Goal: Task Accomplishment & Management: Manage account settings

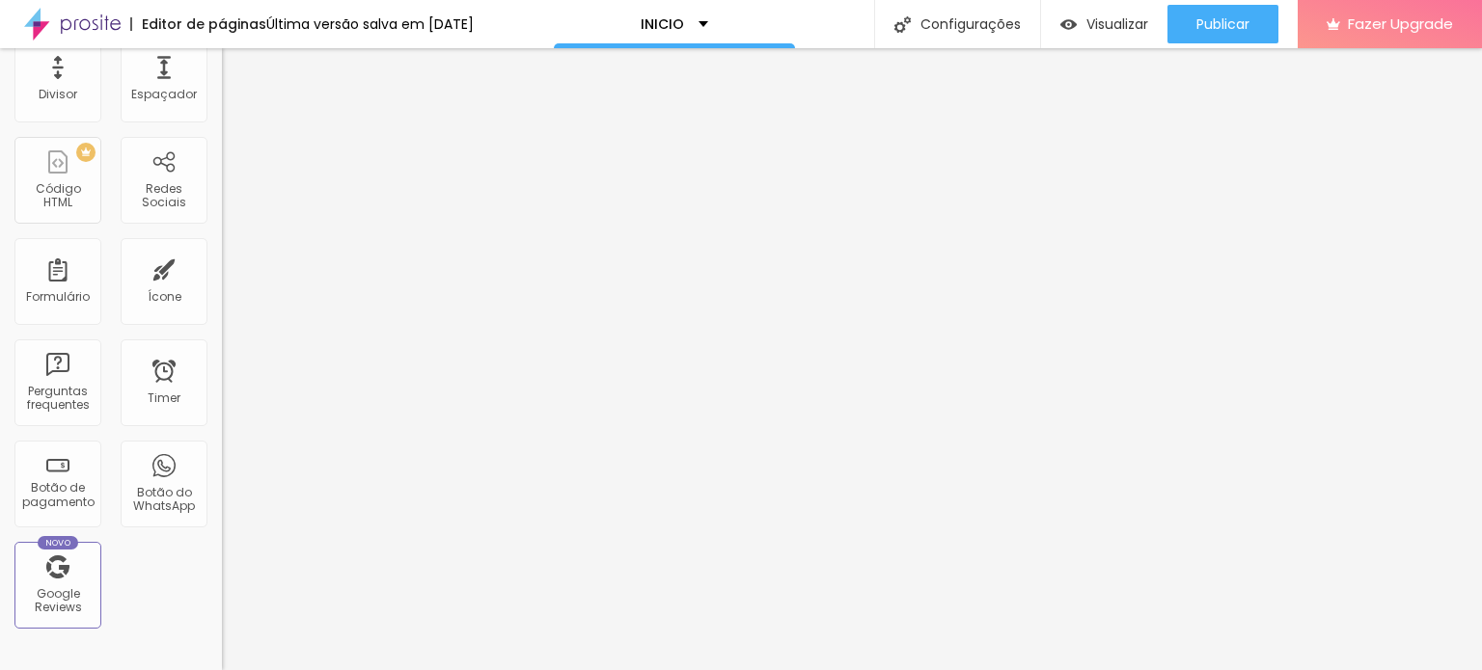
scroll to position [389, 0]
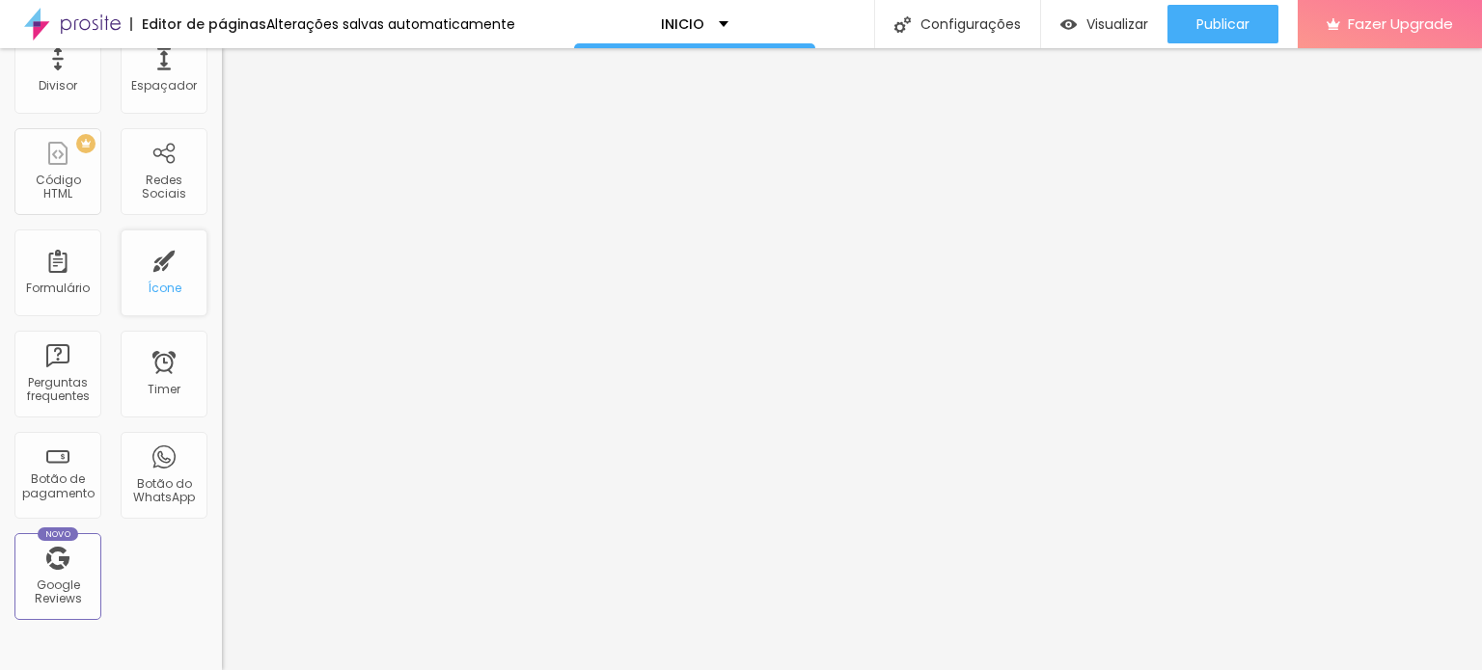
click at [166, 281] on div "Ícone" at bounding box center [164, 273] width 87 height 87
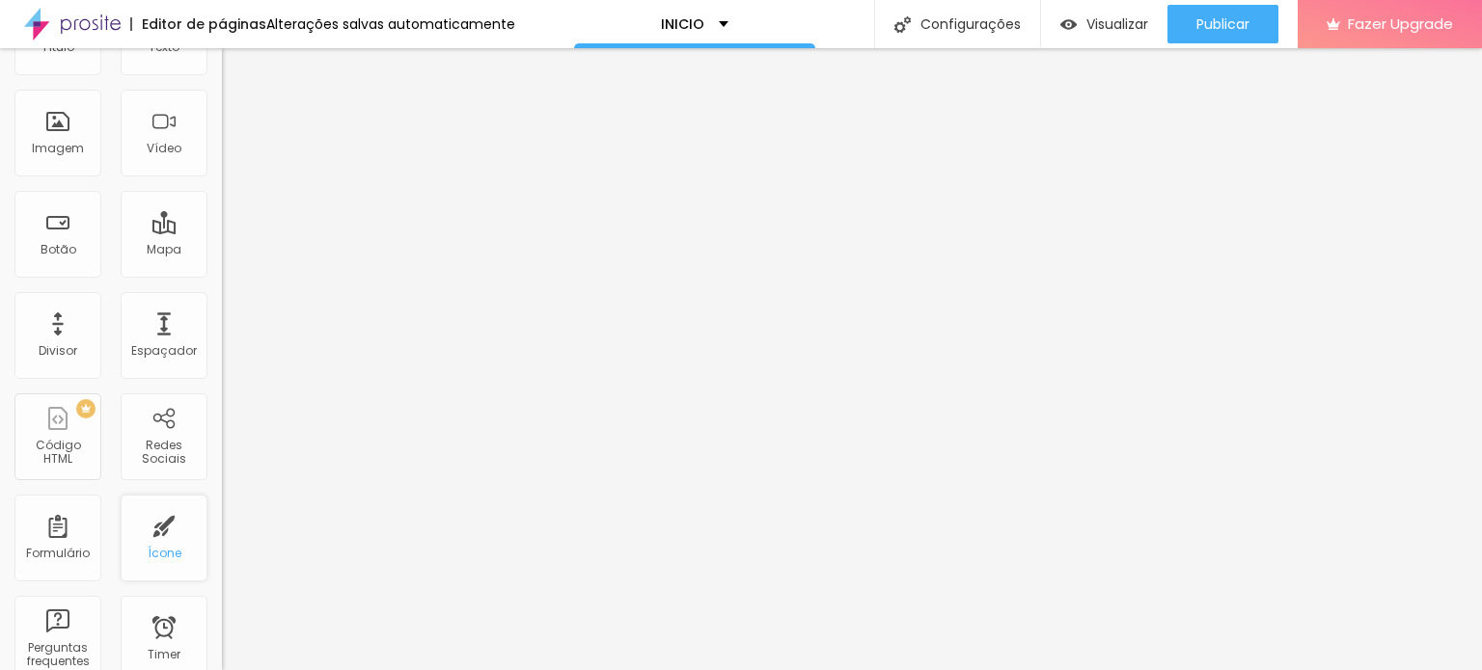
scroll to position [0, 0]
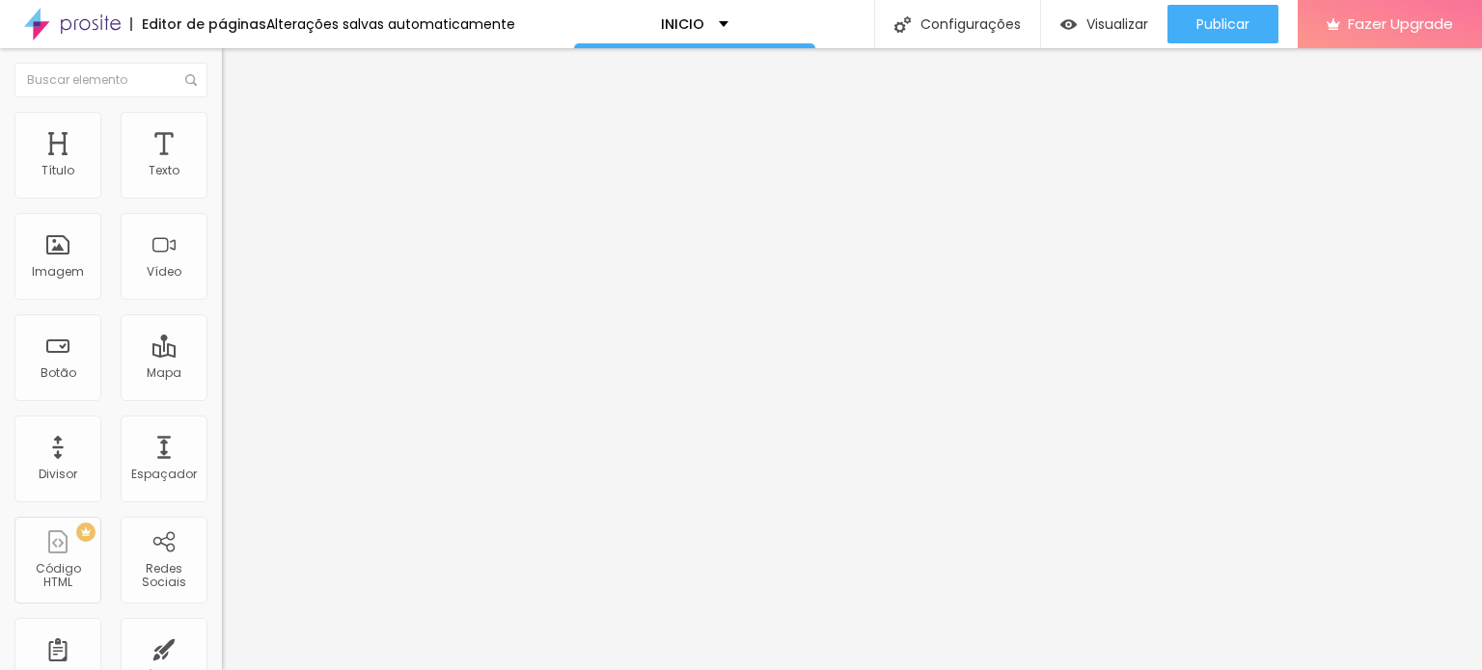
click at [233, 178] on span "Trocar icone" at bounding box center [276, 169] width 86 height 16
type input "f"
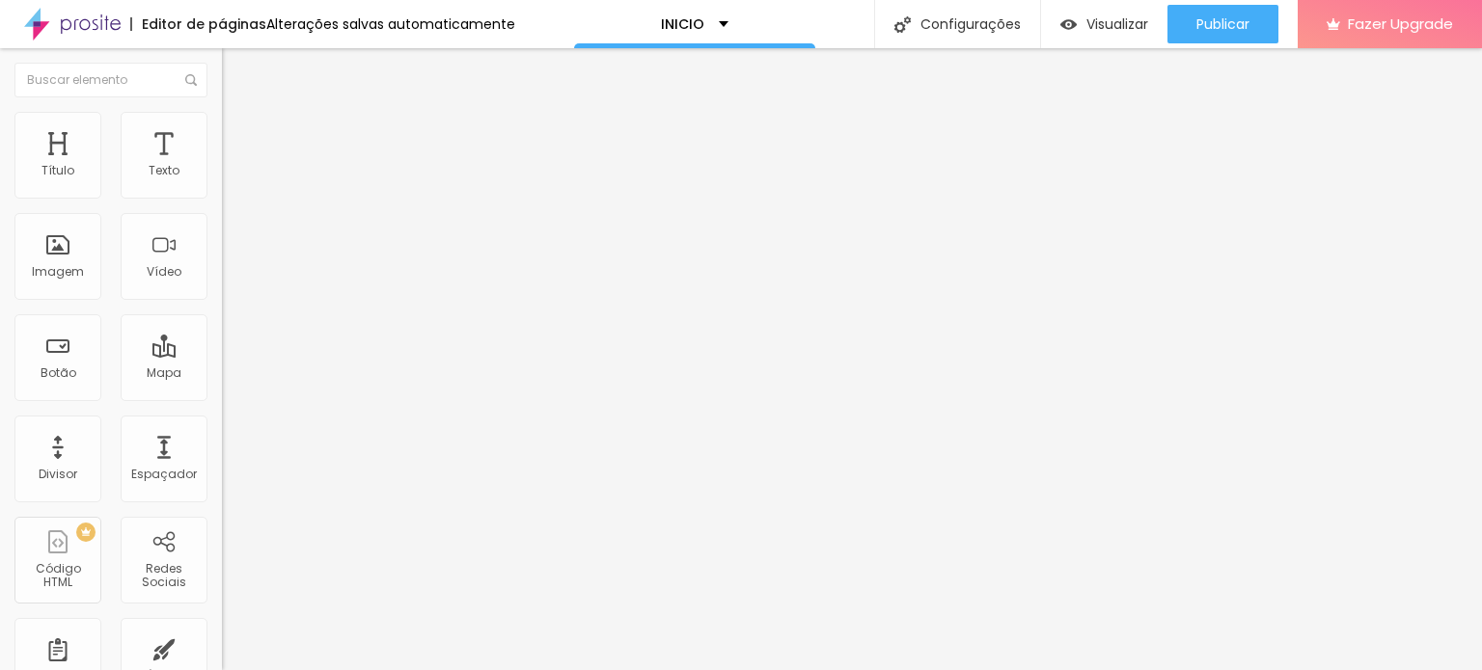
type input "camera"
click at [222, 556] on div at bounding box center [333, 556] width 222 height 0
click at [222, 386] on input "L7 FOTO PRODUÇOES" at bounding box center [353, 395] width 262 height 19
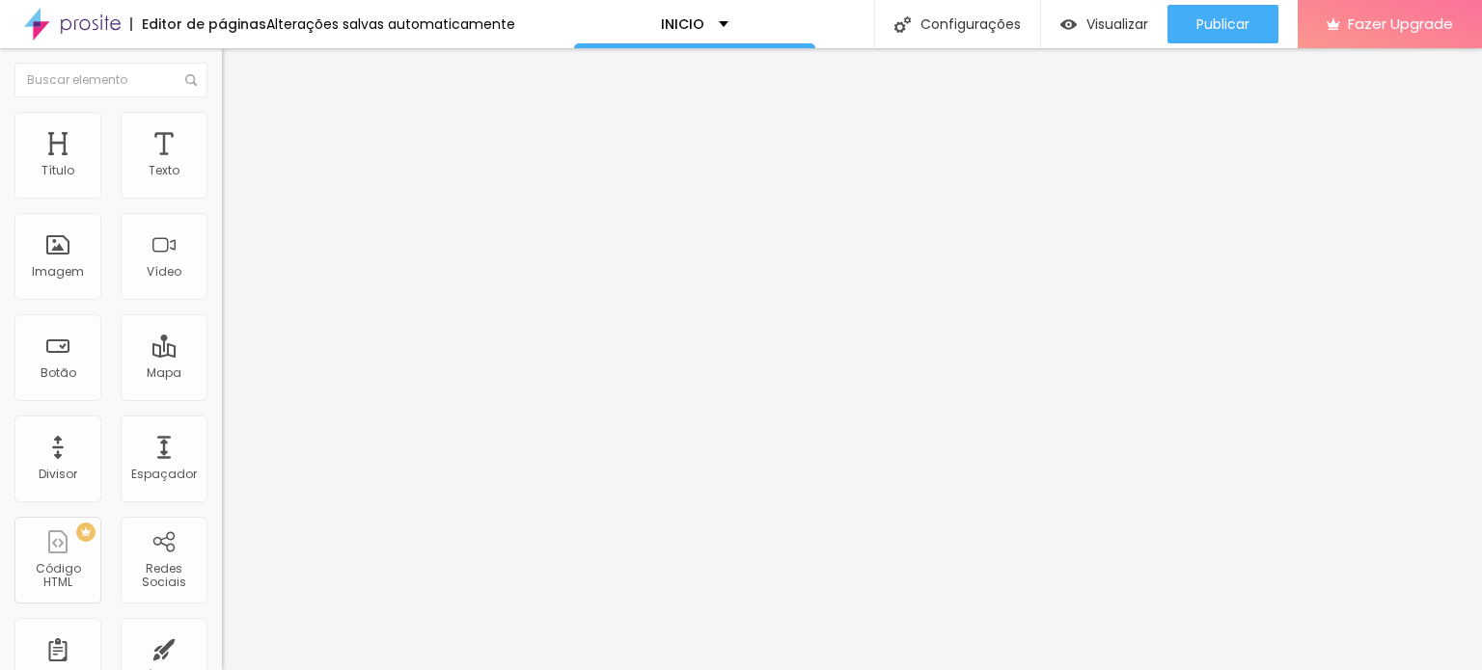
click at [222, 386] on input "L7 FOTO PRODUÇOES" at bounding box center [353, 395] width 262 height 19
click at [222, 126] on li "Estilo" at bounding box center [333, 121] width 222 height 19
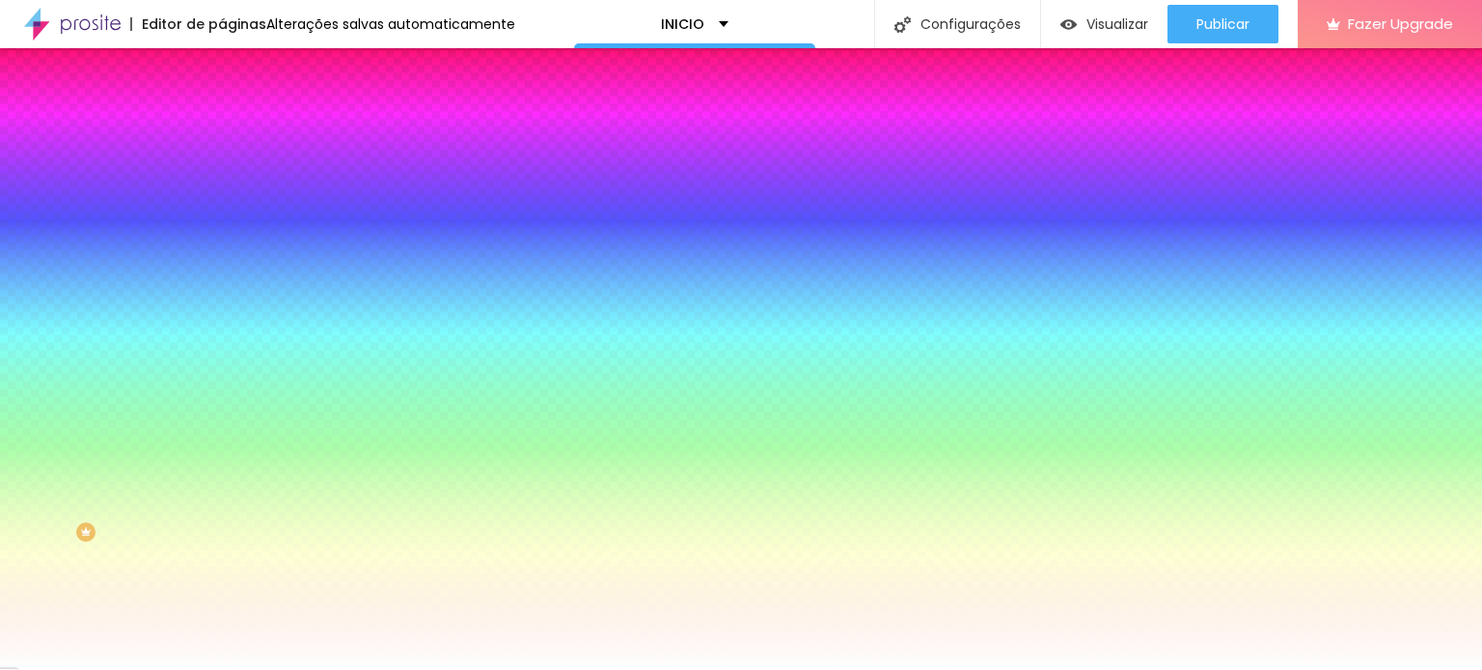
click at [230, 255] on img at bounding box center [236, 261] width 12 height 12
radio input "false"
click at [230, 255] on img at bounding box center [236, 261] width 12 height 12
radio input "false"
radio input "true"
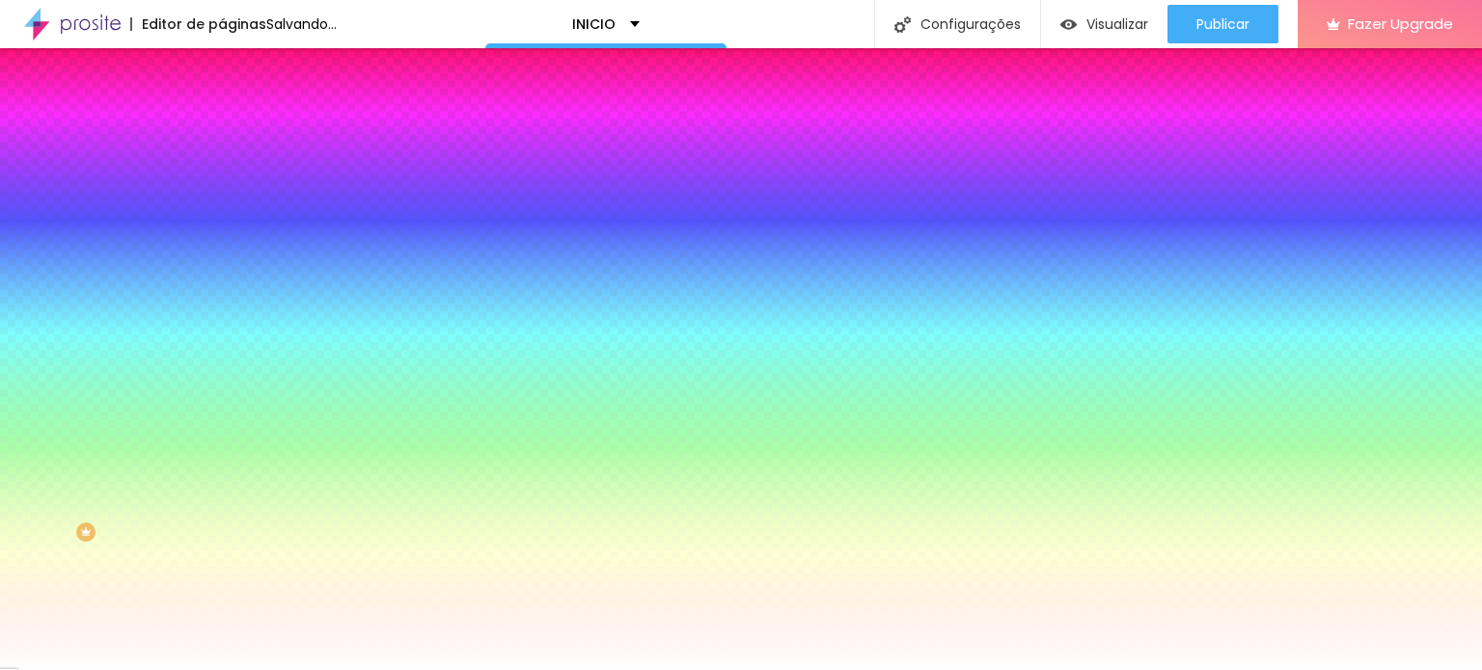
click at [222, 182] on button at bounding box center [235, 172] width 27 height 20
radio input "true"
radio input "false"
click at [239, 136] on span "Avançado" at bounding box center [271, 144] width 64 height 16
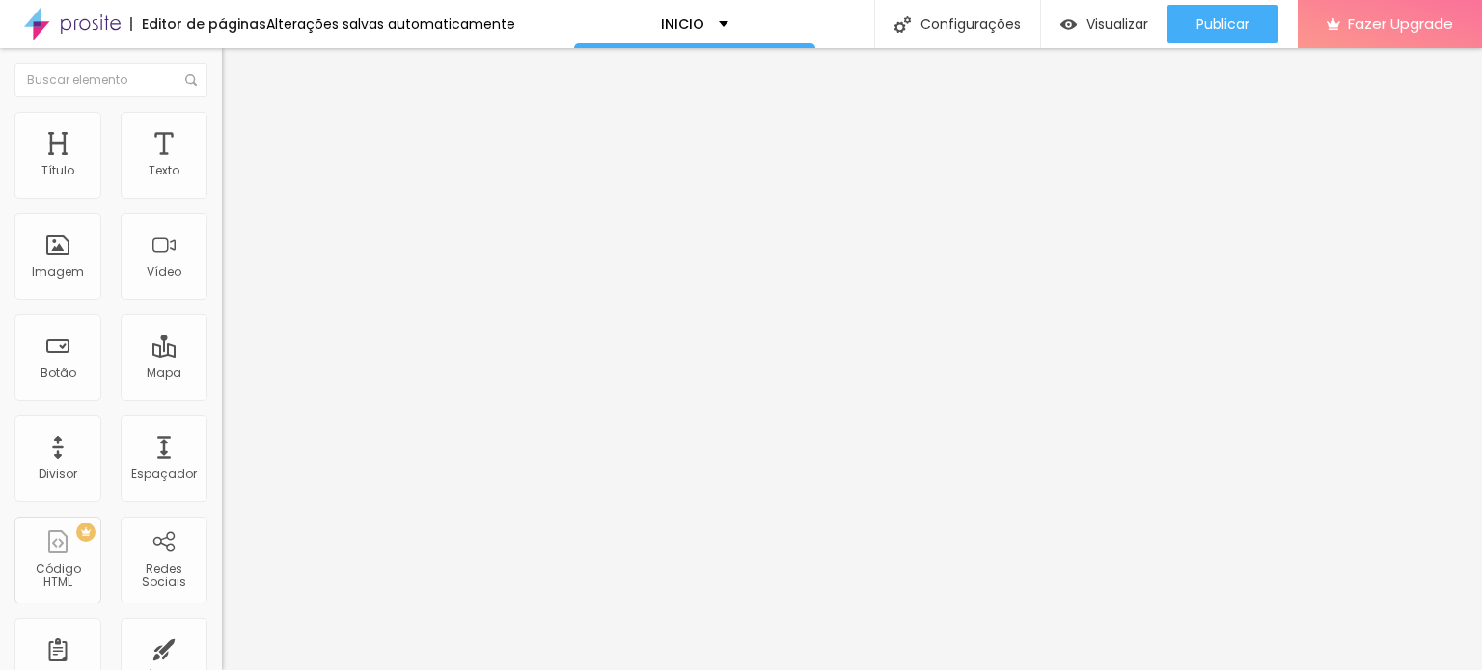
click at [222, 124] on li "Estilo" at bounding box center [333, 121] width 222 height 19
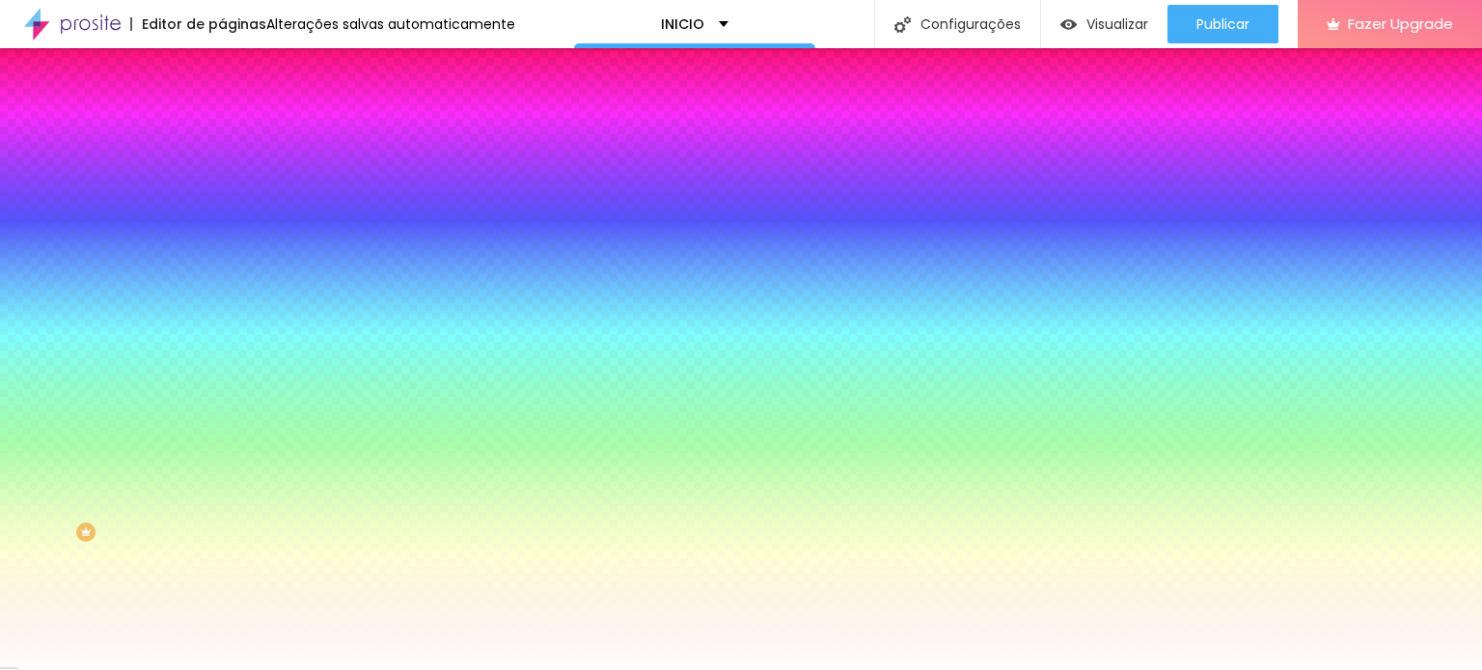
click at [222, 223] on div at bounding box center [333, 216] width 222 height 23
click at [230, 177] on img at bounding box center [236, 171] width 12 height 12
radio input "true"
radio input "false"
click at [222, 205] on img at bounding box center [233, 193] width 23 height 23
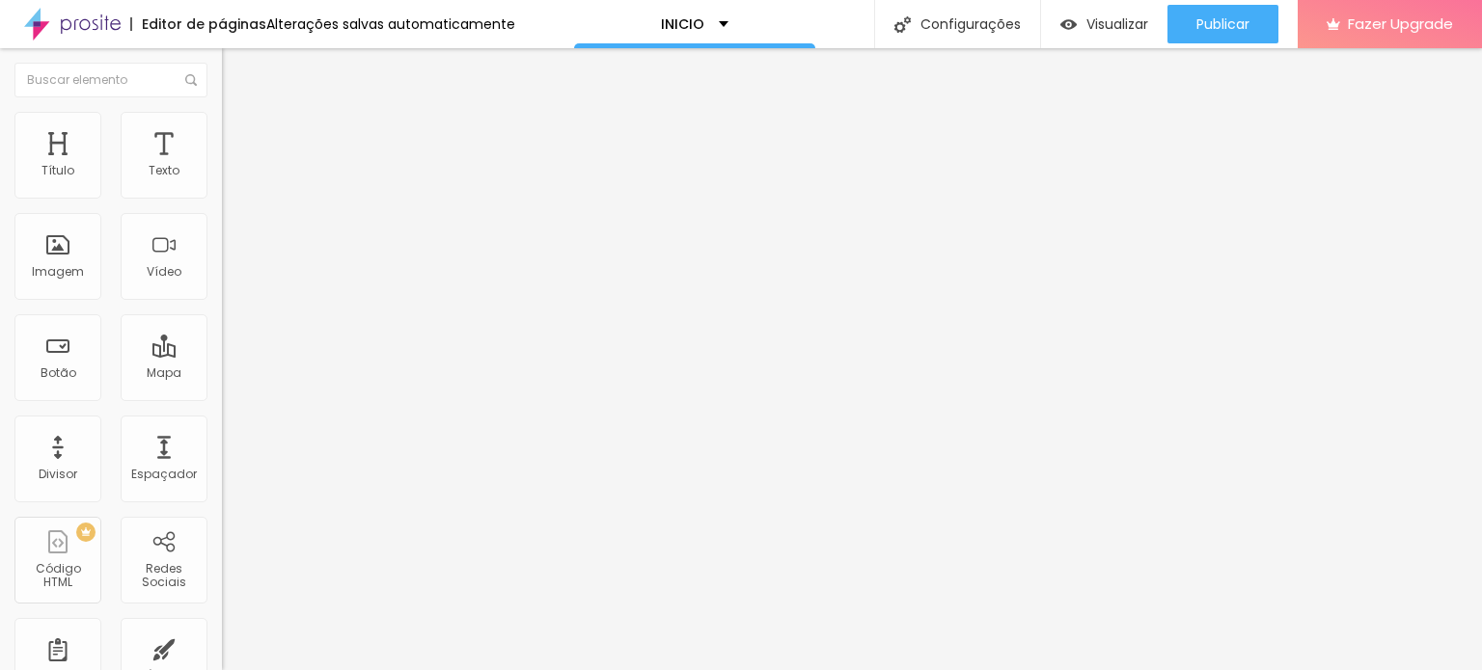
click at [222, 560] on div "Instagram" at bounding box center [333, 566] width 222 height 12
type input "https://[URL][DOMAIN_NAME][DOMAIN_NAME]"
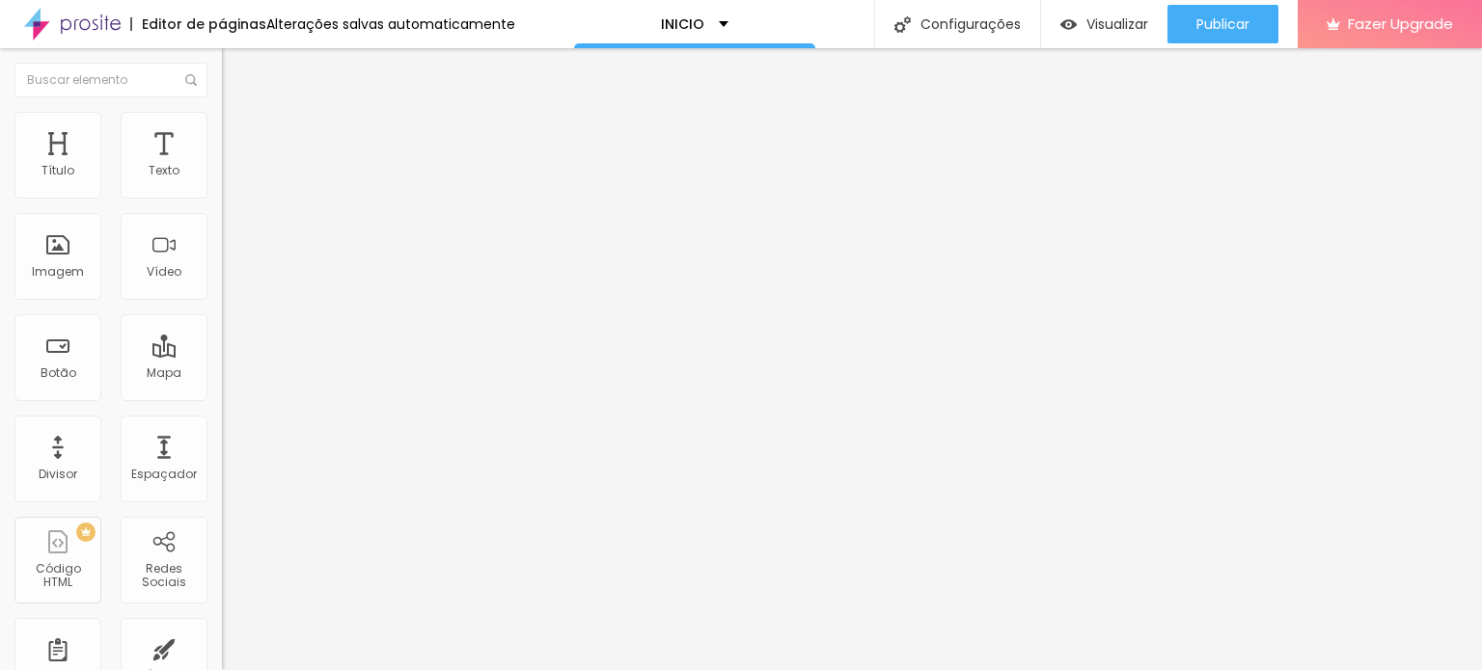
click at [222, 560] on div "Instagram" at bounding box center [333, 566] width 222 height 12
paste input "[URL][DOMAIN_NAME]"
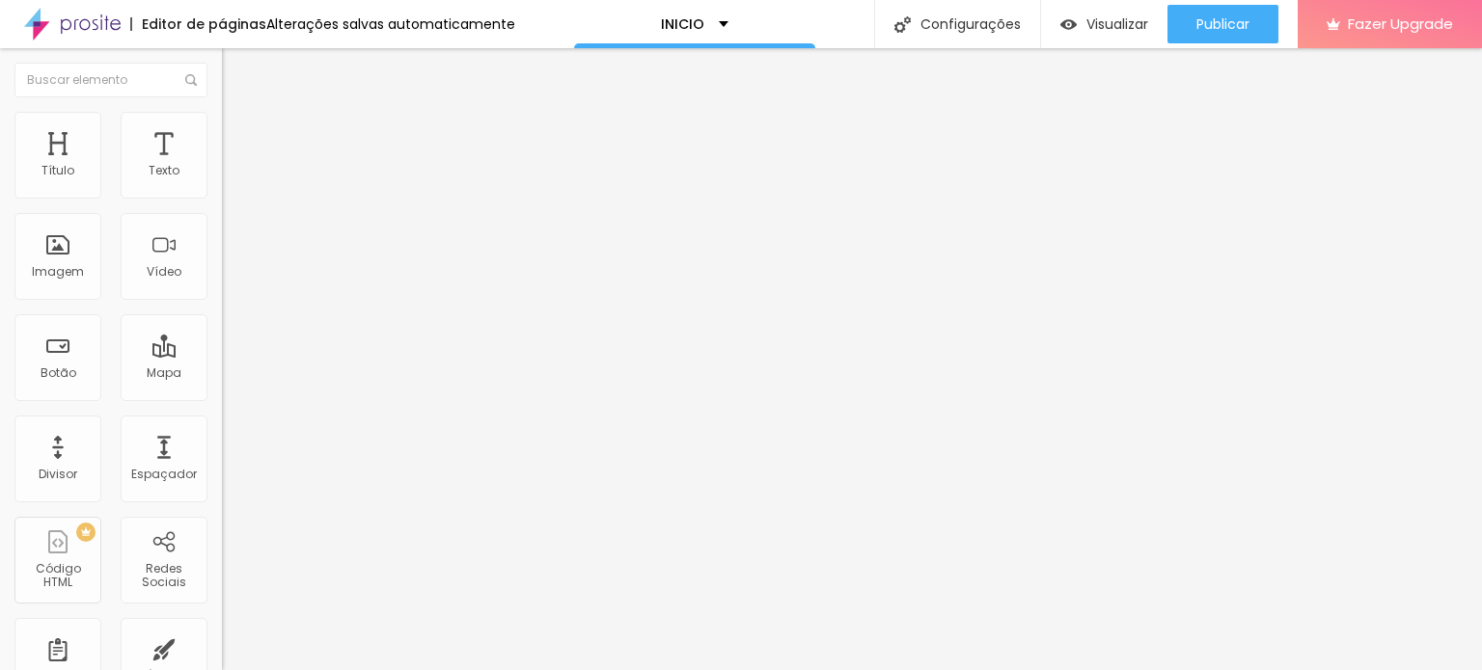
scroll to position [0, 116]
type input "[URL][DOMAIN_NAME]"
click at [222, 570] on div "Editar Redes Sociais Conteúdo Estilo Avançado TikTok Rede social TikTok Endereç…" at bounding box center [333, 359] width 222 height 622
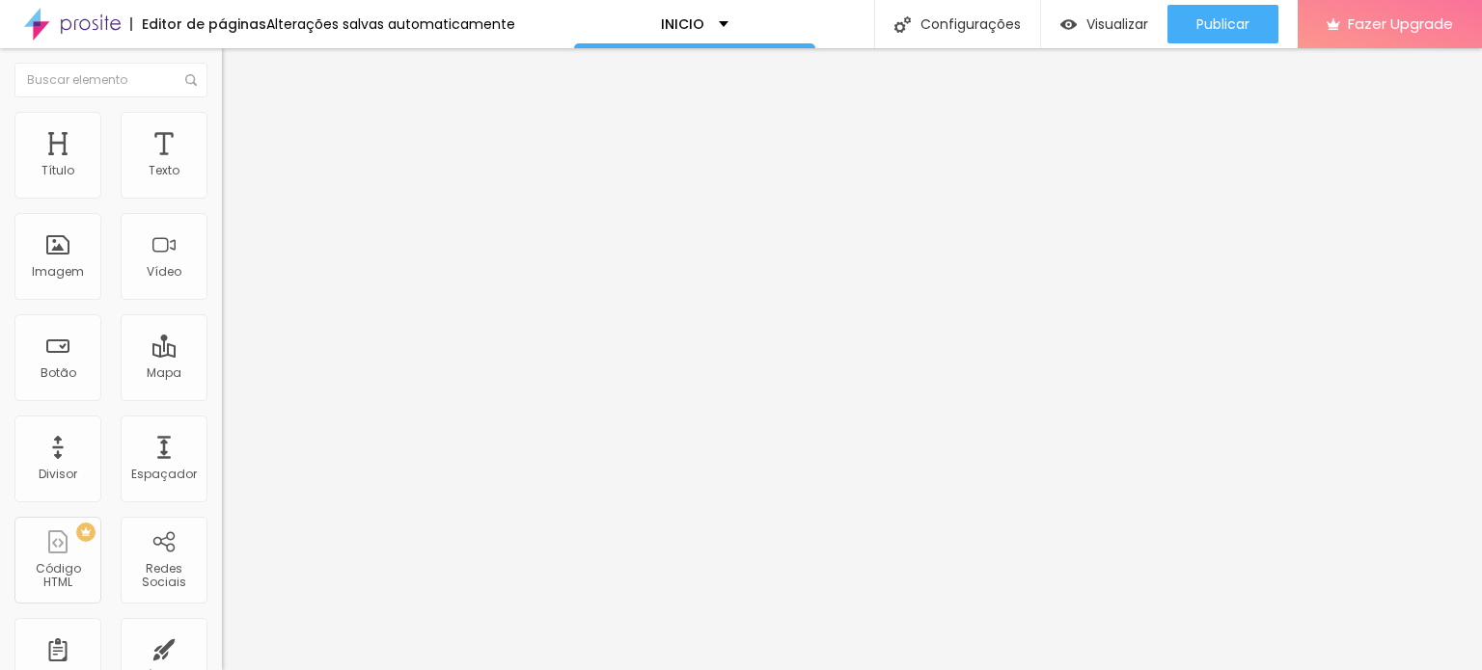
click at [222, 116] on li "Estilo" at bounding box center [333, 121] width 222 height 19
type input "21"
type input "20"
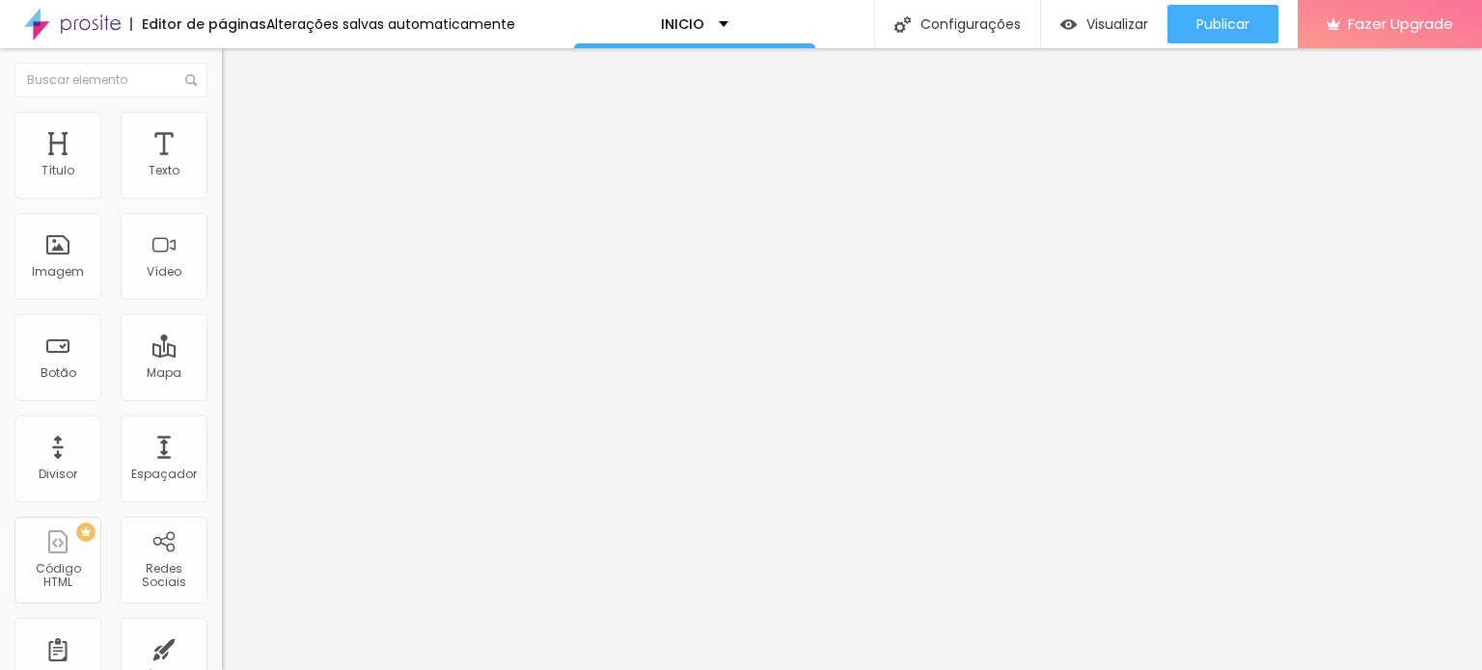
type input "19"
type input "18"
drag, startPoint x: 75, startPoint y: 208, endPoint x: 46, endPoint y: 207, distance: 29.0
type input "18"
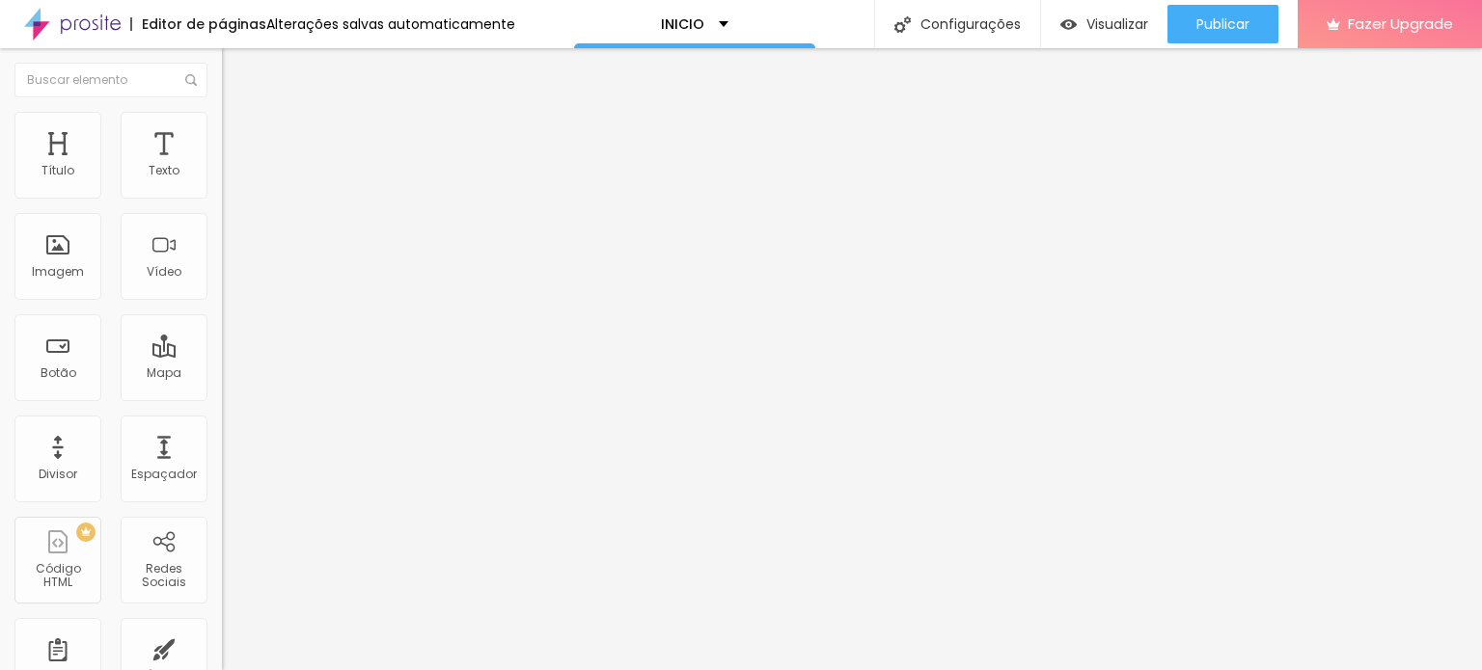
click at [222, 198] on input "range" at bounding box center [284, 189] width 124 height 15
click at [222, 110] on img at bounding box center [230, 101] width 17 height 17
click at [222, 190] on div "TikTok" at bounding box center [333, 189] width 222 height 12
click at [232, 232] on div "TikTok" at bounding box center [332, 223] width 201 height 17
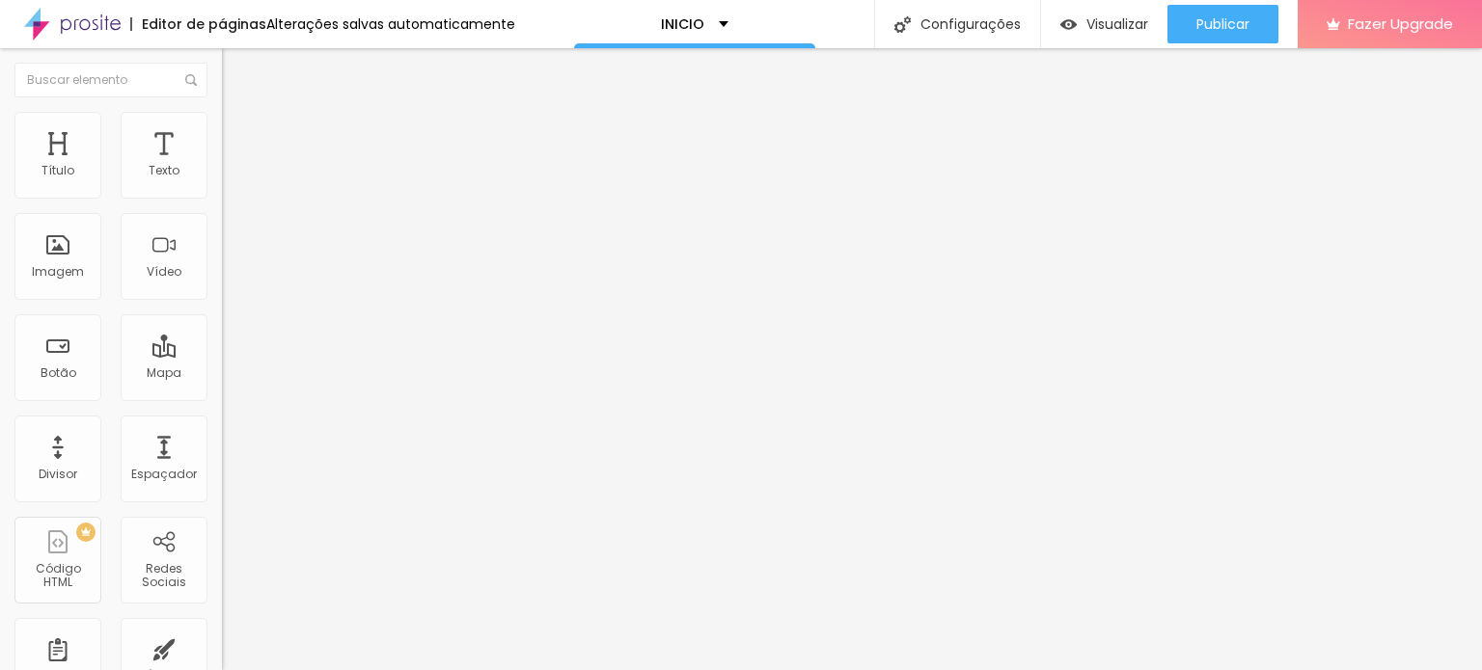
click at [222, 656] on input "text" at bounding box center [338, 665] width 232 height 19
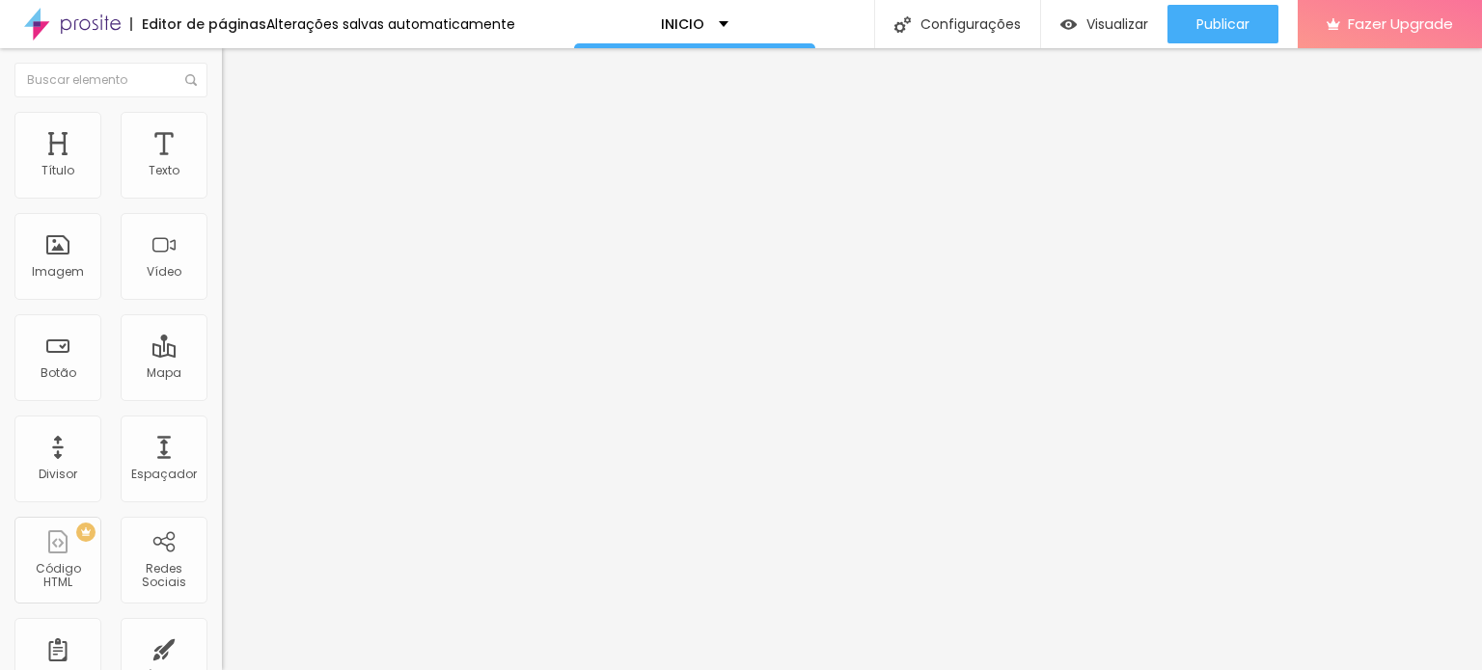
scroll to position [26, 0]
click at [222, 120] on li "Estilo" at bounding box center [333, 121] width 222 height 19
click at [239, 136] on span "Avançado" at bounding box center [271, 144] width 64 height 16
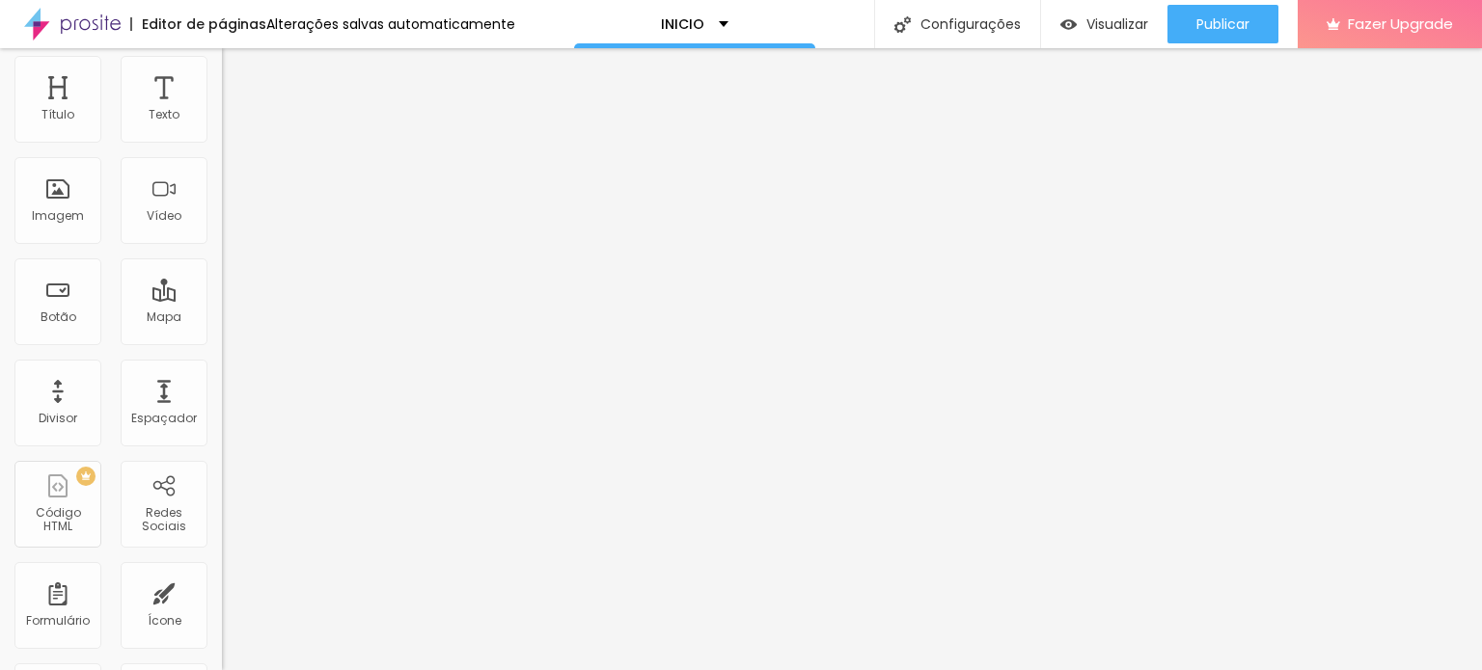
scroll to position [0, 0]
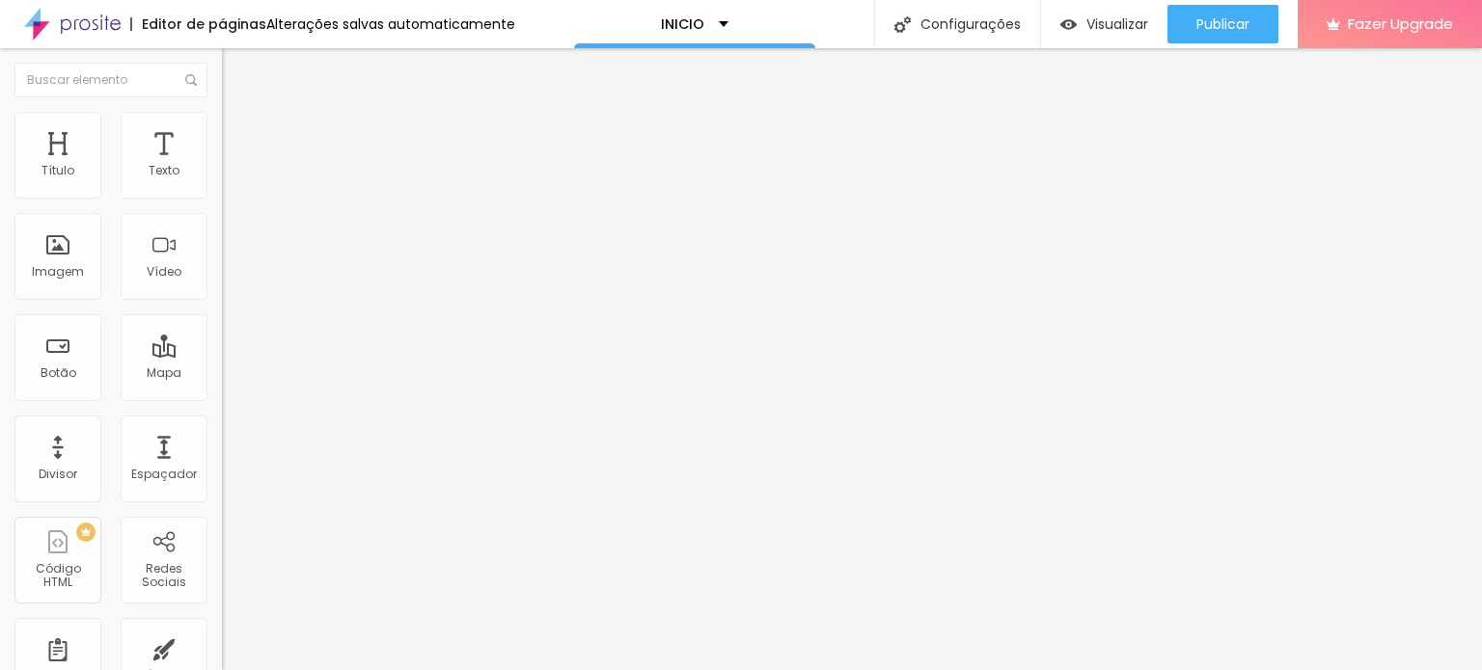
click at [239, 114] on span "Conteúdo" at bounding box center [269, 105] width 60 height 16
click at [236, 72] on img "button" at bounding box center [243, 70] width 15 height 15
click at [53, 274] on div "Imagem" at bounding box center [58, 272] width 52 height 14
type input "23"
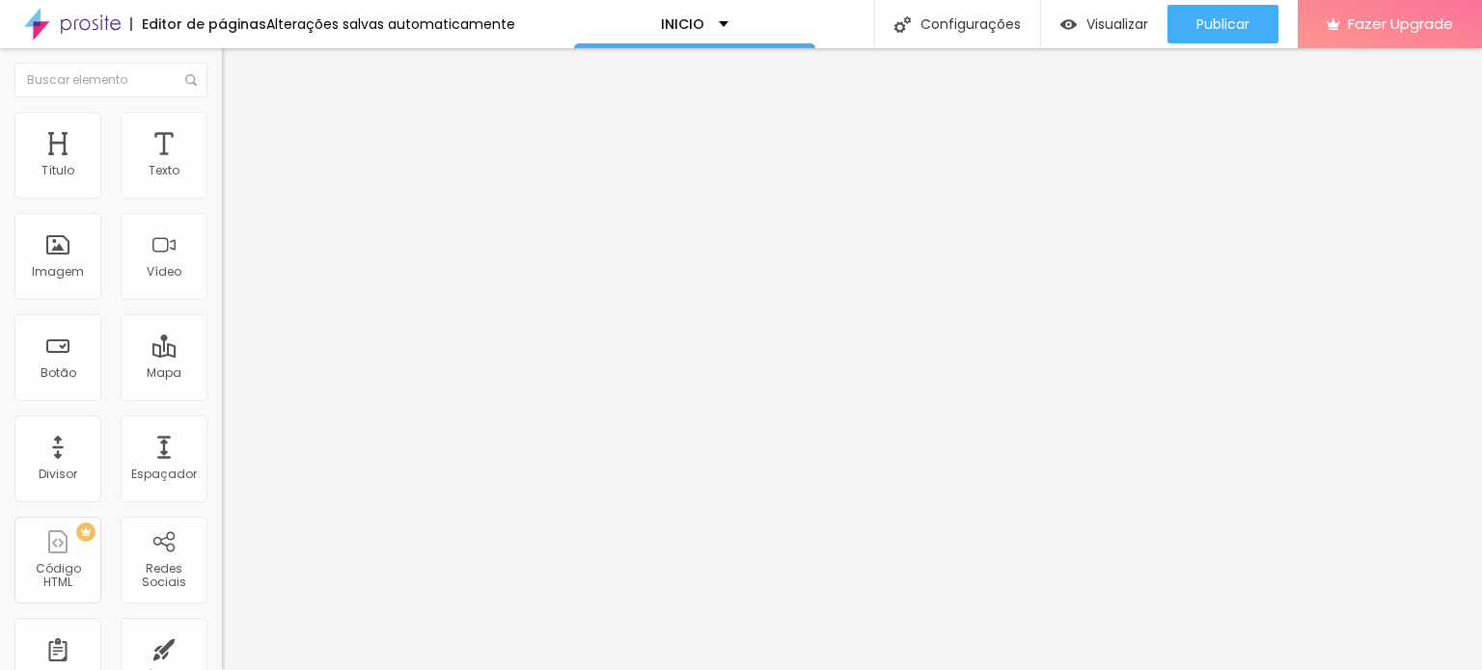
type input "28"
type input "48"
type input "156"
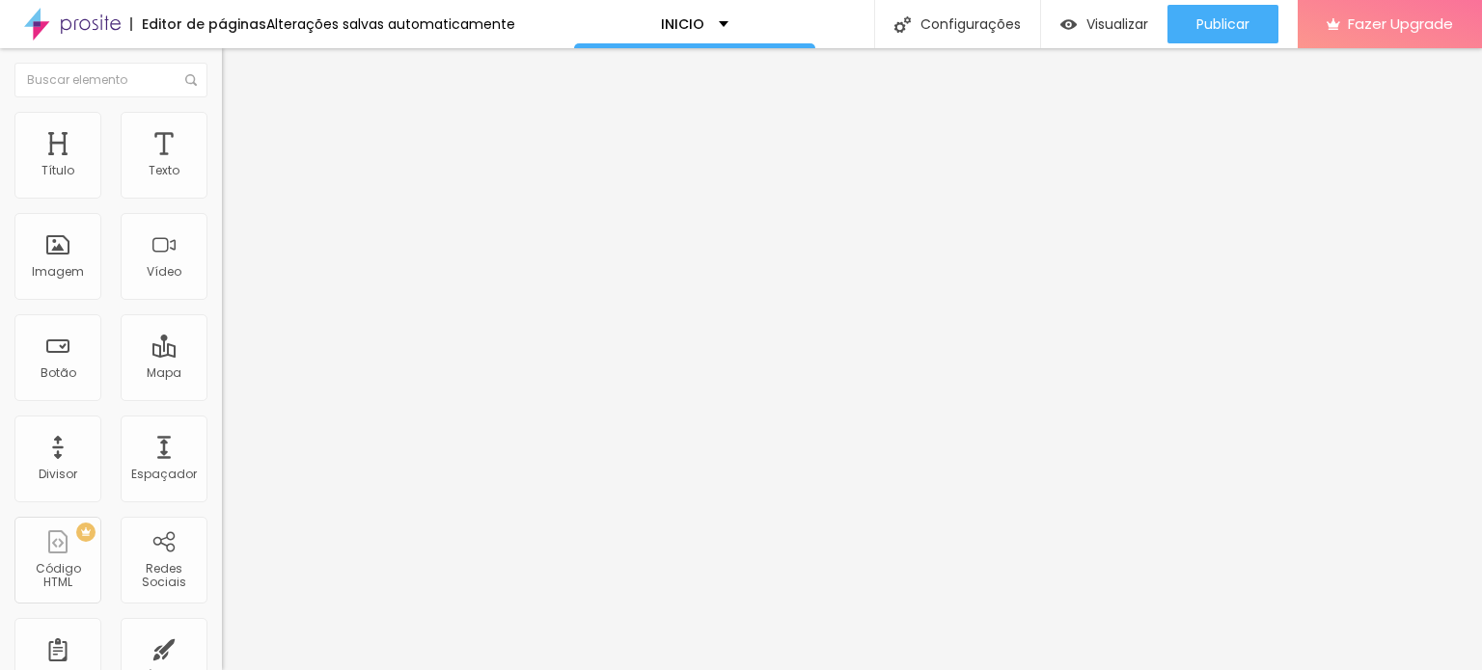
type input "156"
type input "164"
type input "172"
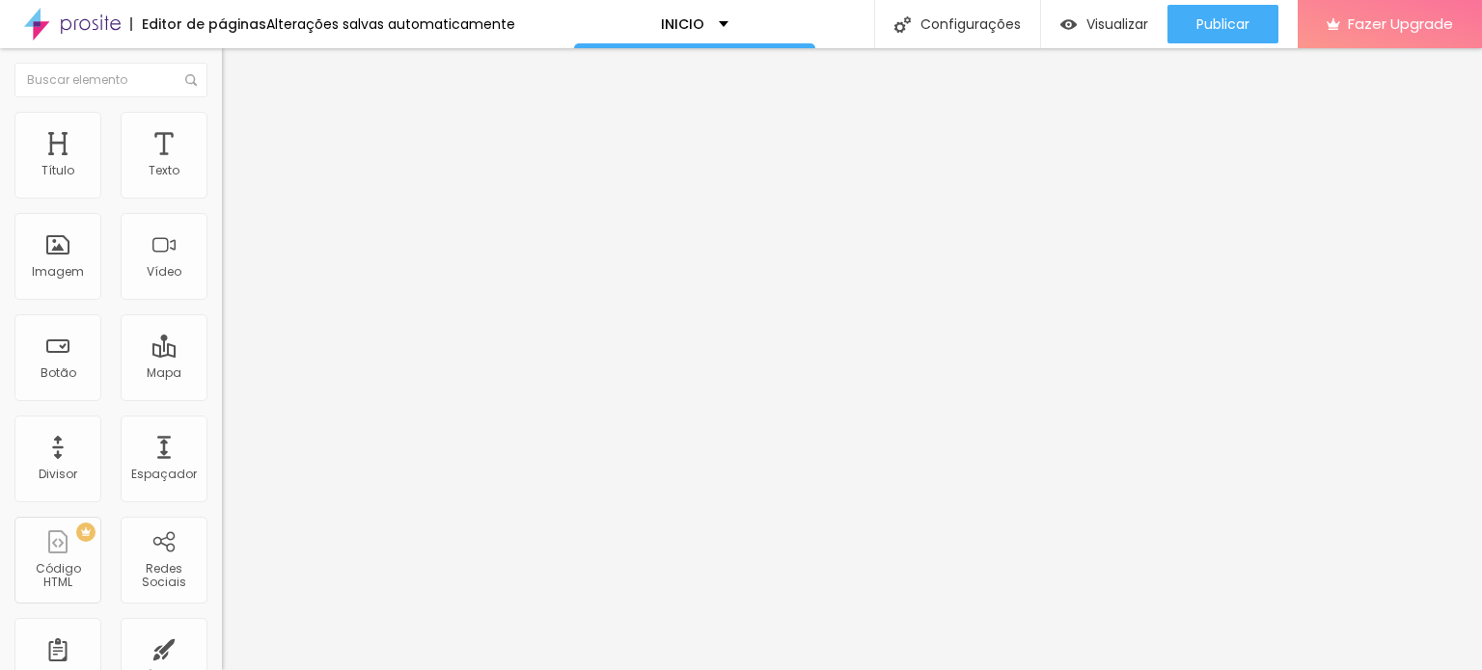
type input "180"
type input "168"
type input "143"
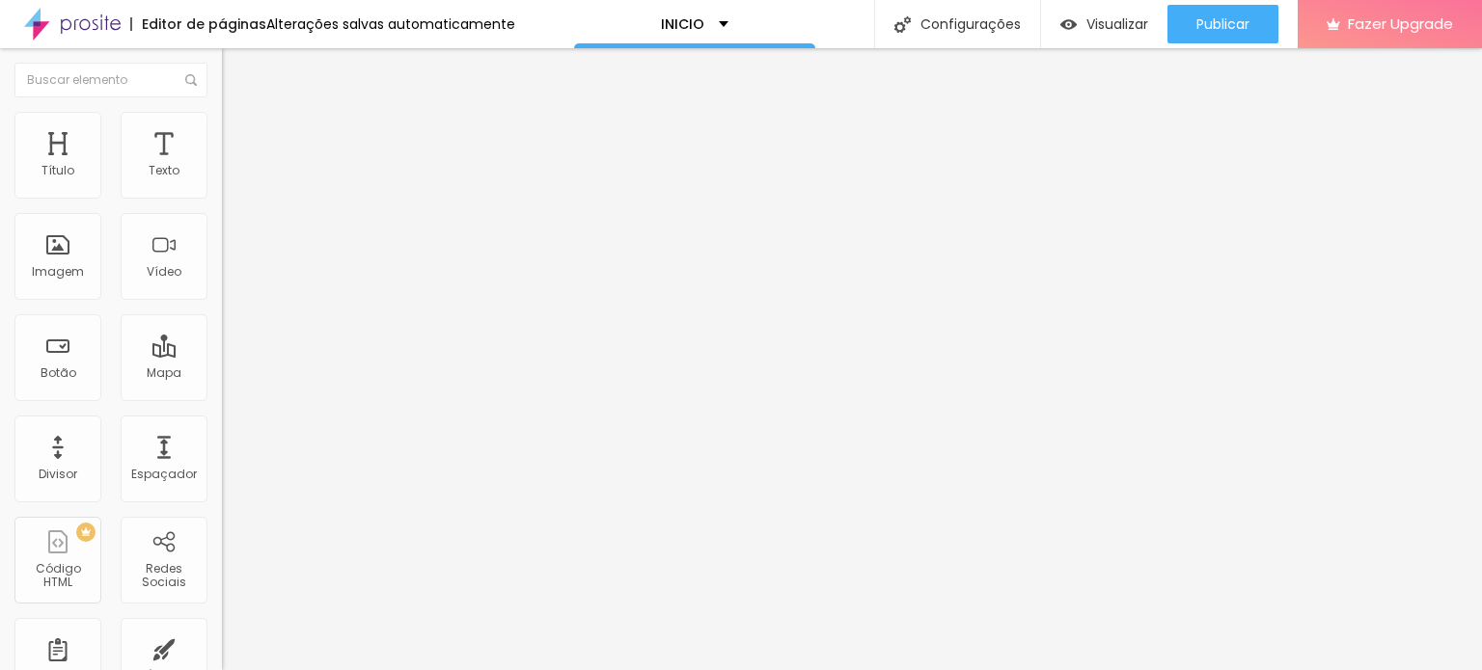
type input "143"
type input "110"
type input "106"
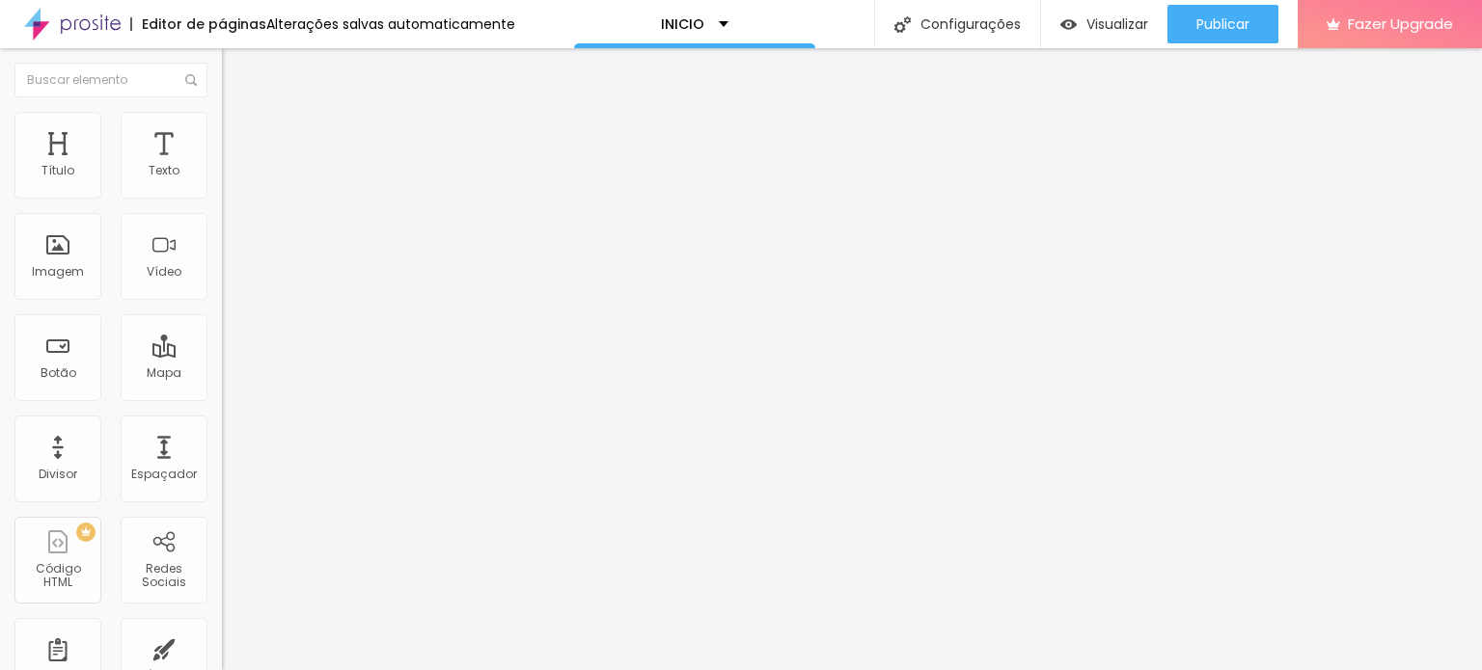
type input "102"
type input "106"
type input "110"
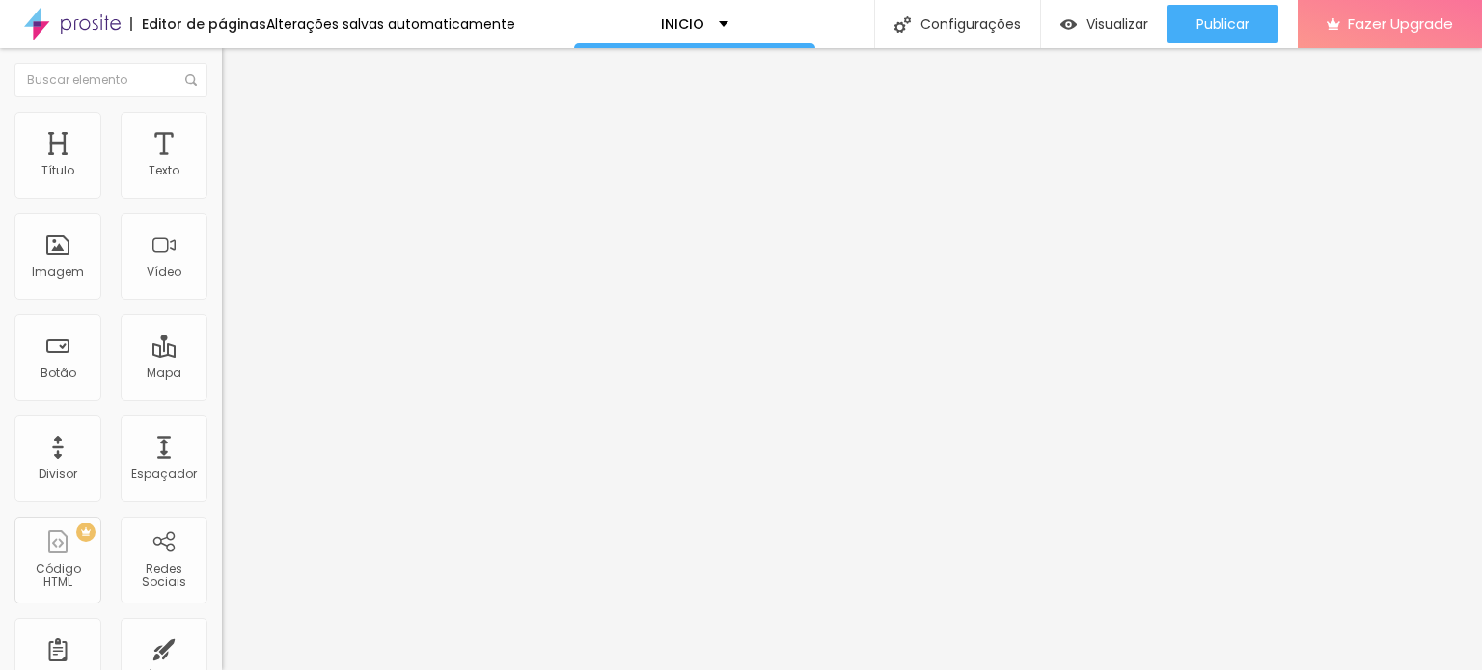
type input "110"
type input "114"
type input "123"
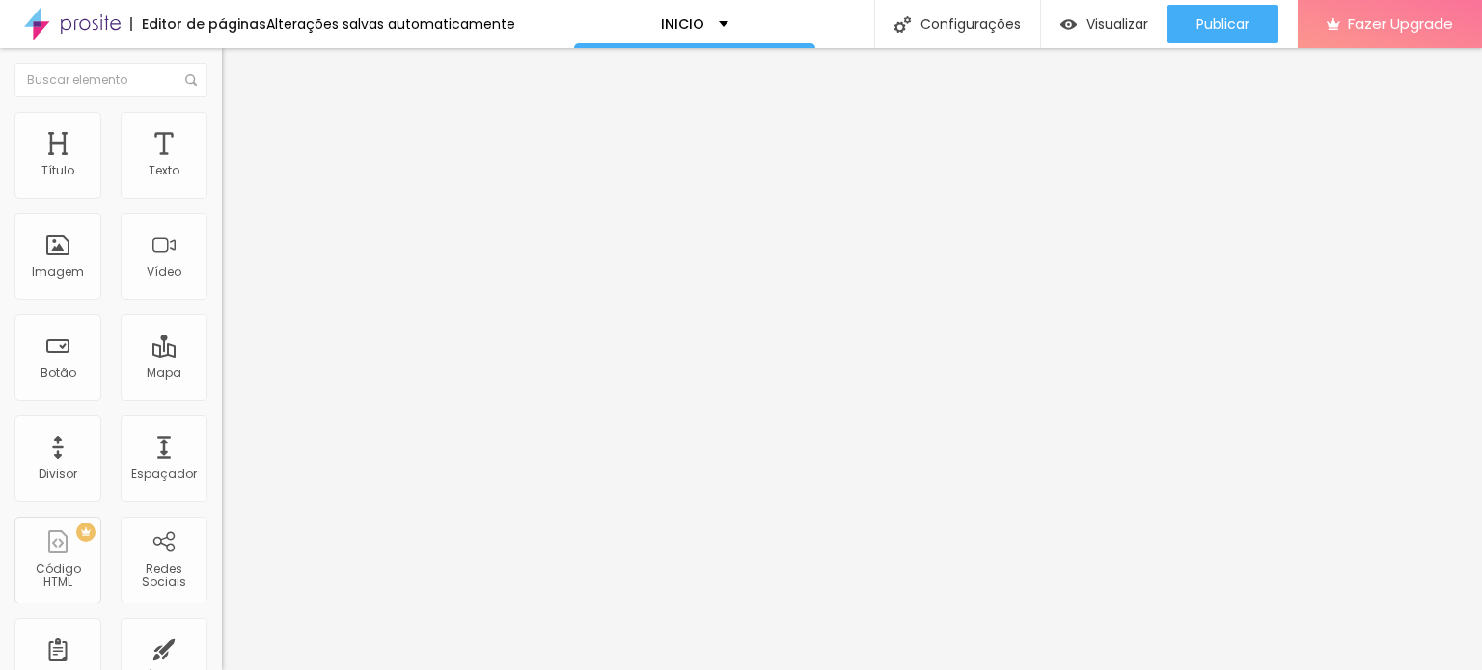
type input "131"
type input "139"
type input "152"
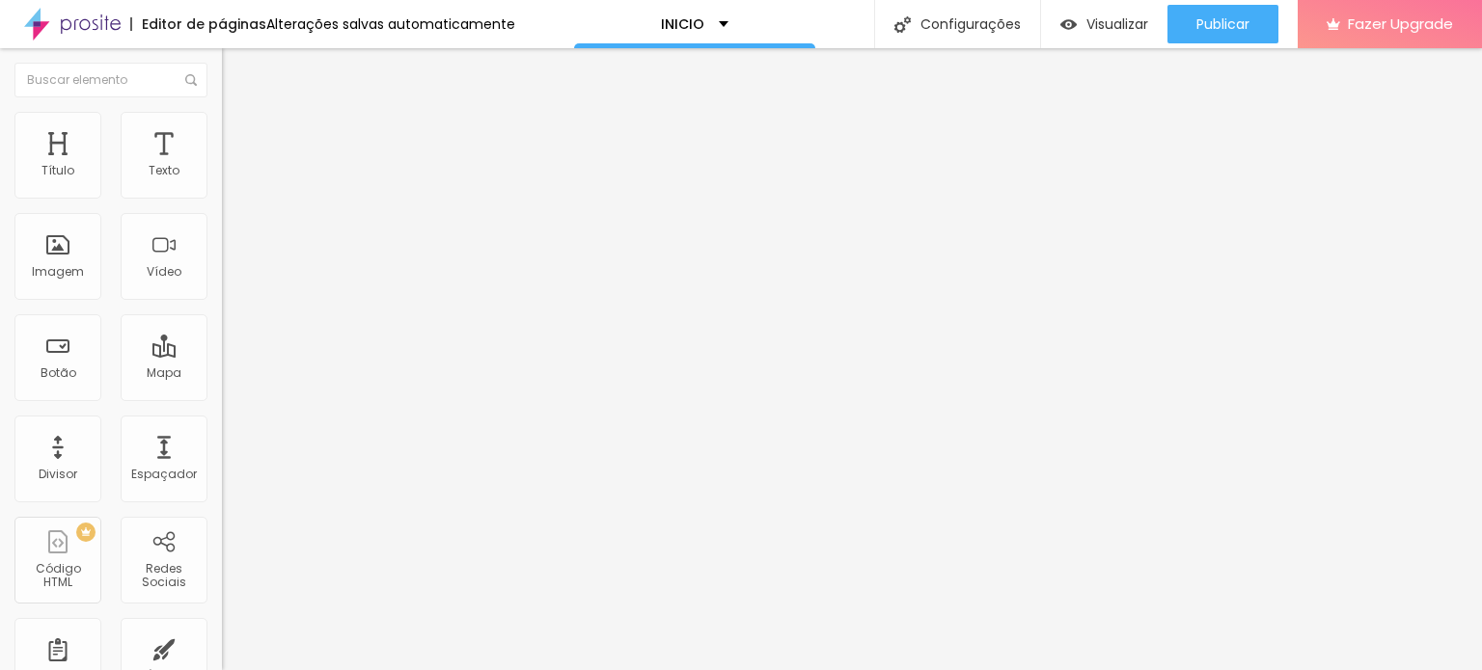
type input "152"
type input "160"
type input "172"
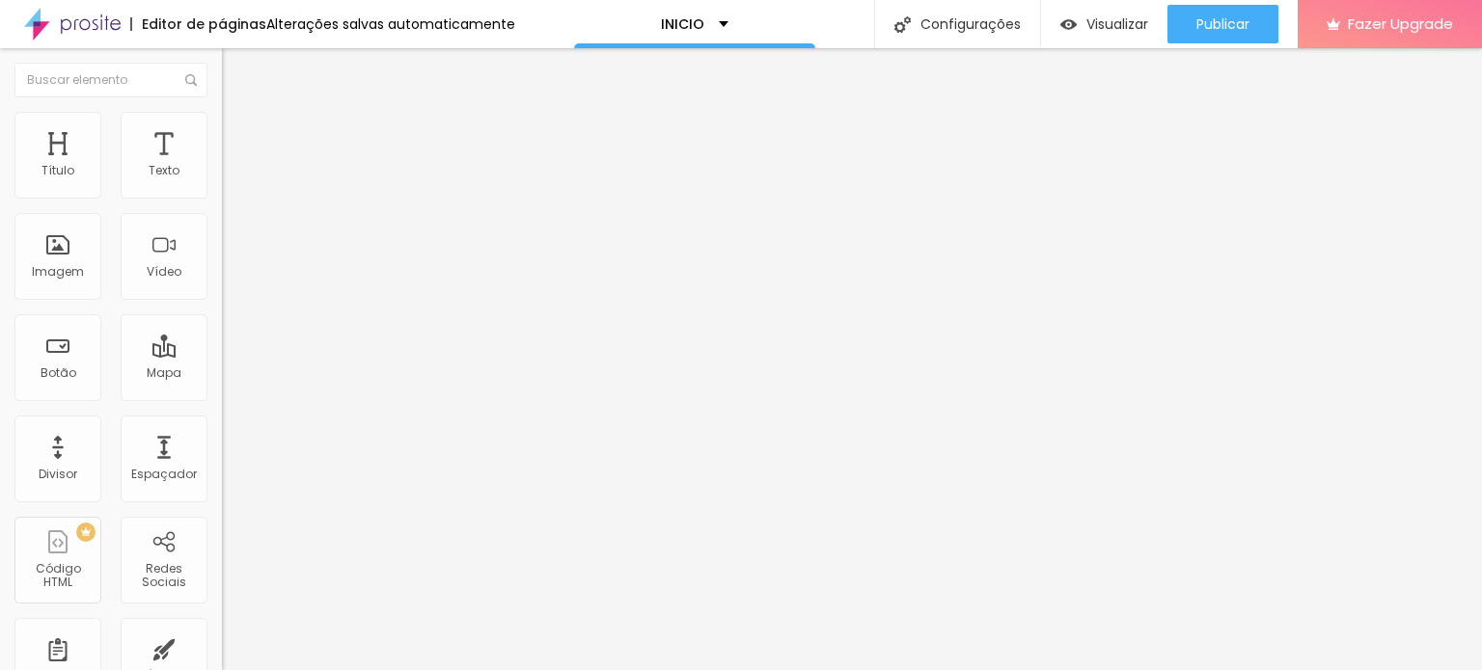
type input "176"
type input "180"
type input "185"
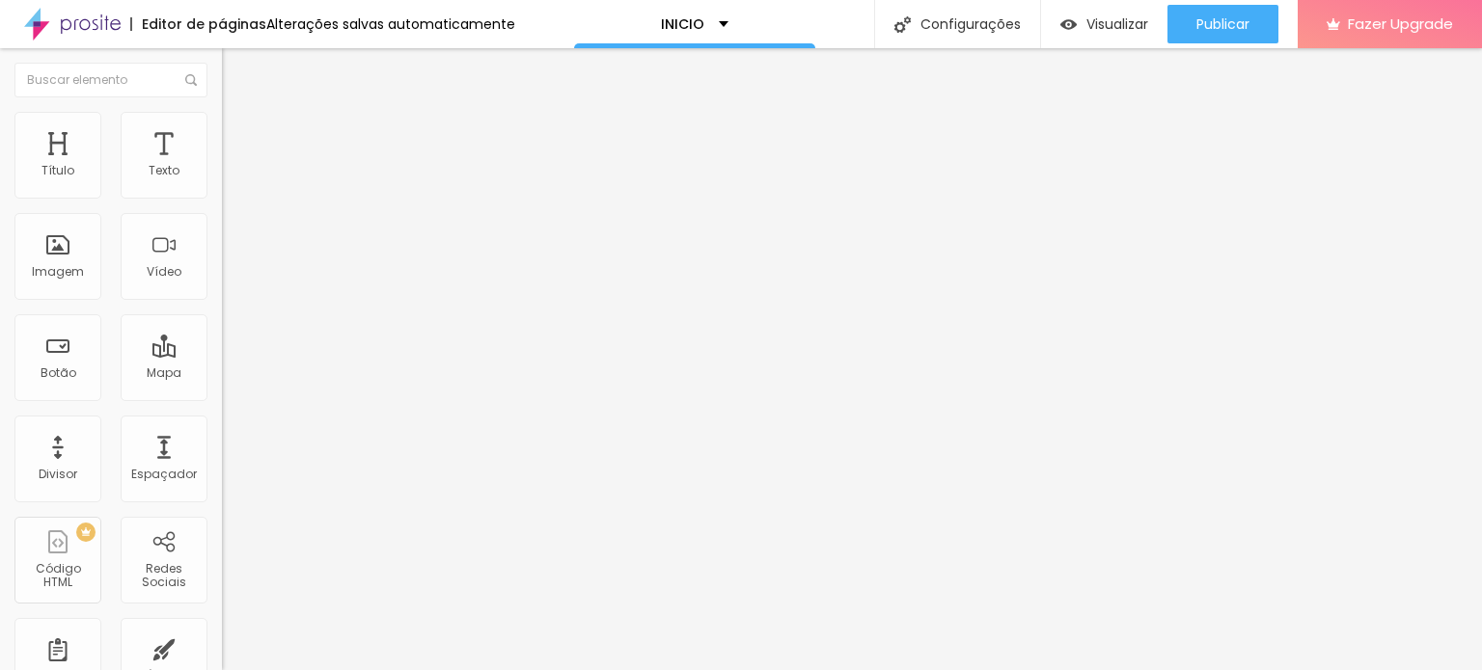
type input "185"
type input "189"
type input "205"
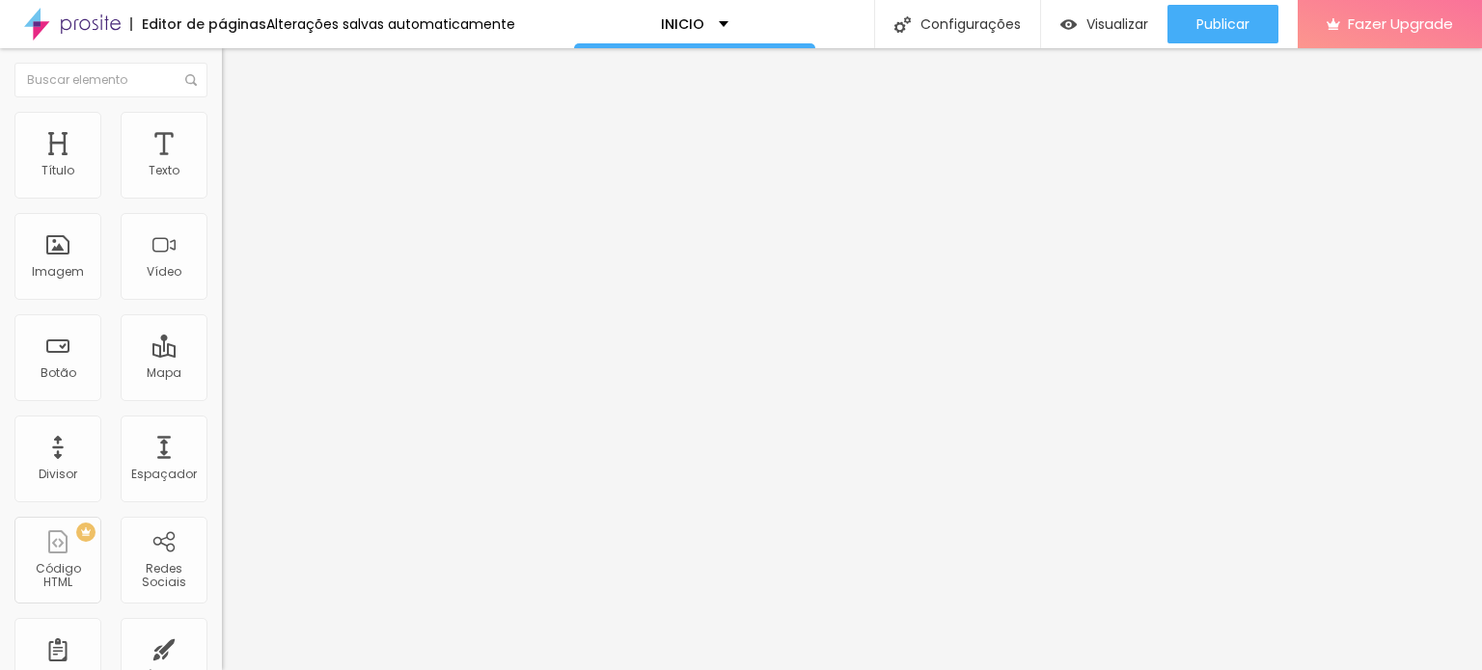
type input "214"
type input "218"
drag, startPoint x: 45, startPoint y: 190, endPoint x: 81, endPoint y: 192, distance: 35.7
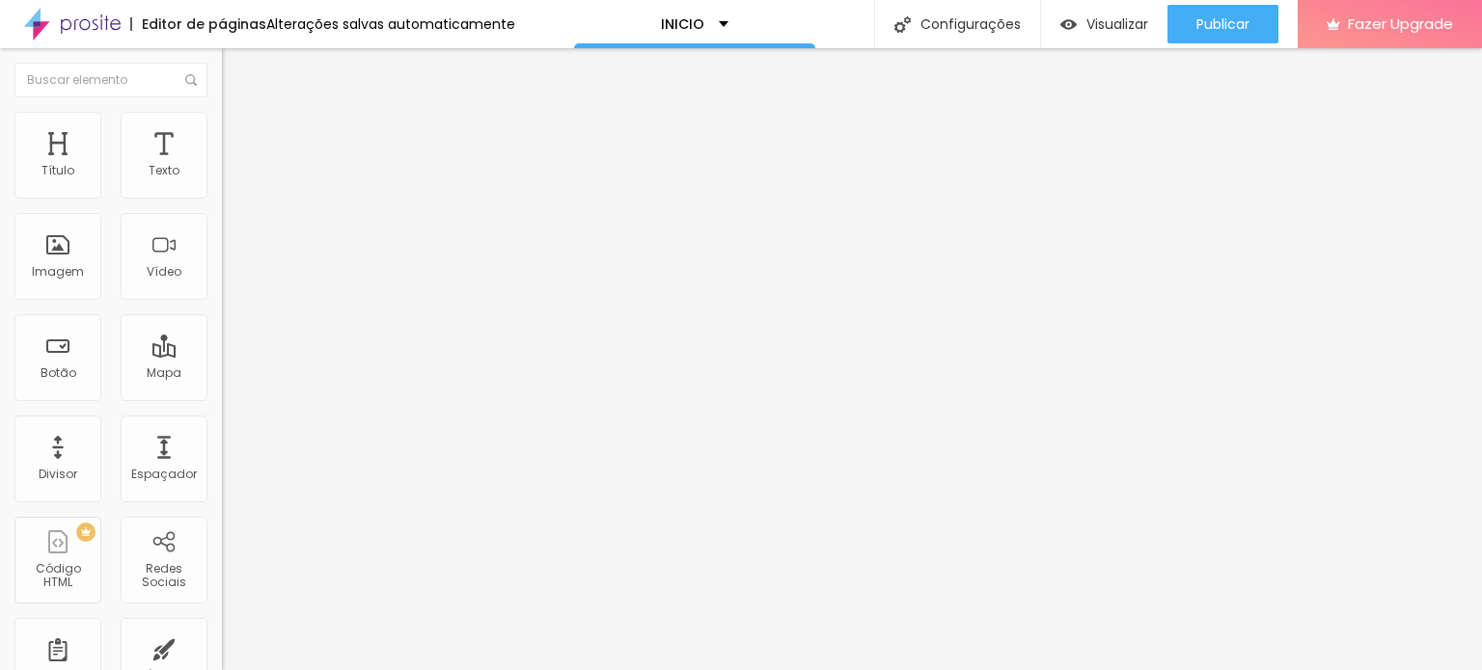
type input "218"
click at [222, 355] on input "range" at bounding box center [284, 362] width 124 height 15
click at [222, 166] on span "Adicionar imagem" at bounding box center [284, 158] width 124 height 16
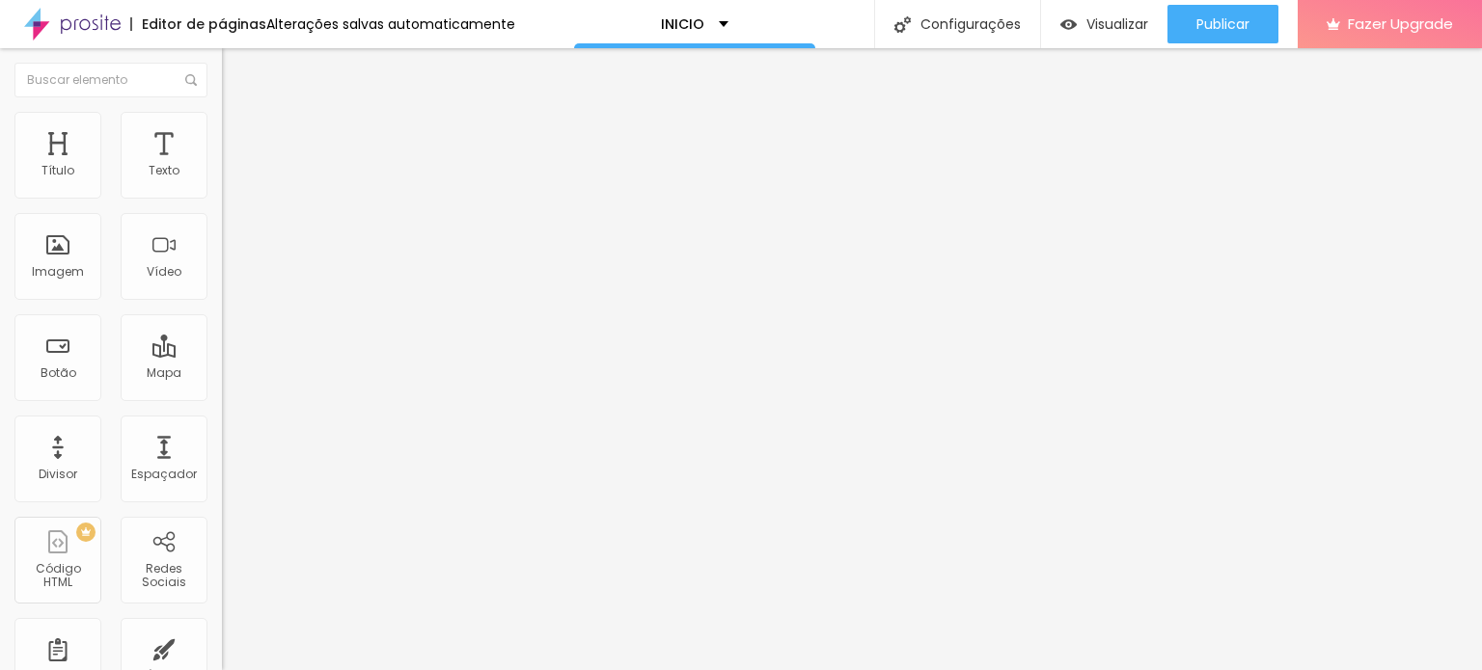
click at [222, 244] on img at bounding box center [229, 238] width 14 height 14
click at [222, 259] on img at bounding box center [229, 253] width 14 height 14
click at [222, 302] on span "Original" at bounding box center [245, 294] width 46 height 16
click at [222, 337] on span "Quadrado" at bounding box center [253, 328] width 63 height 16
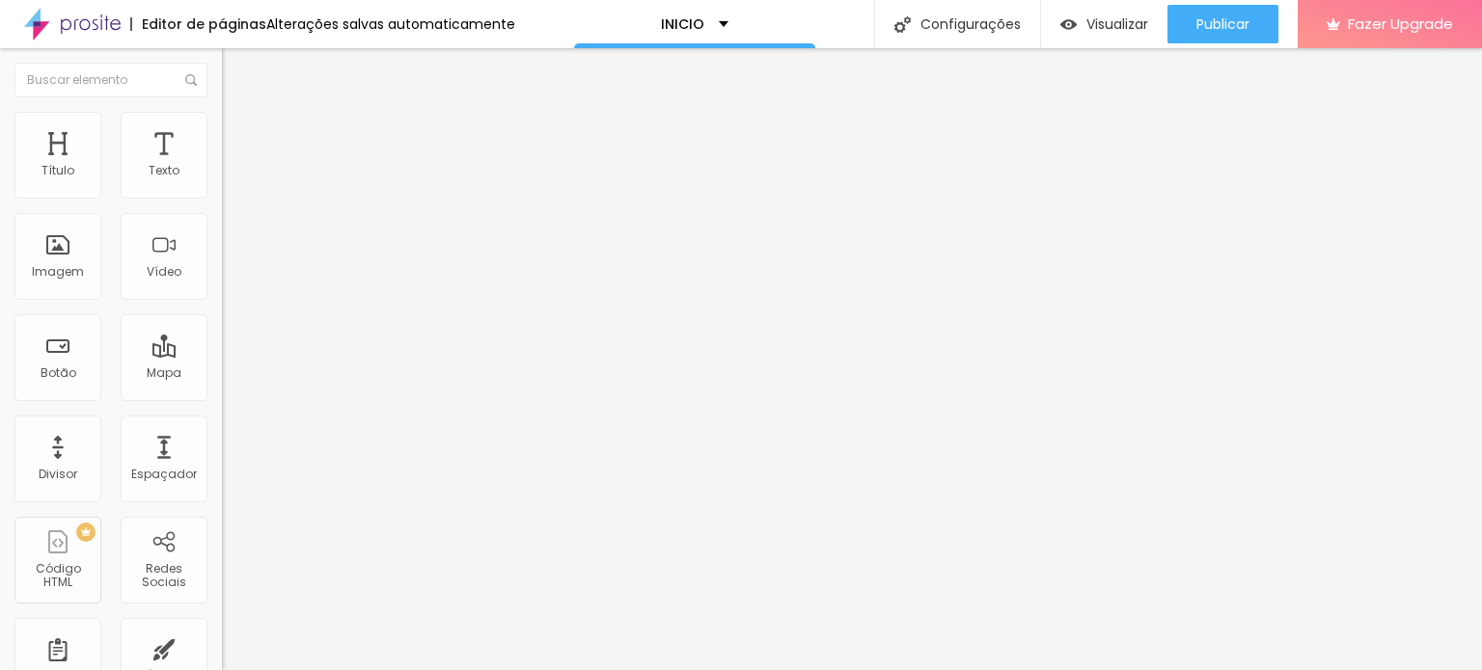
click at [222, 325] on span "Padrão" at bounding box center [243, 317] width 43 height 16
